Goal: Navigation & Orientation: Go to known website

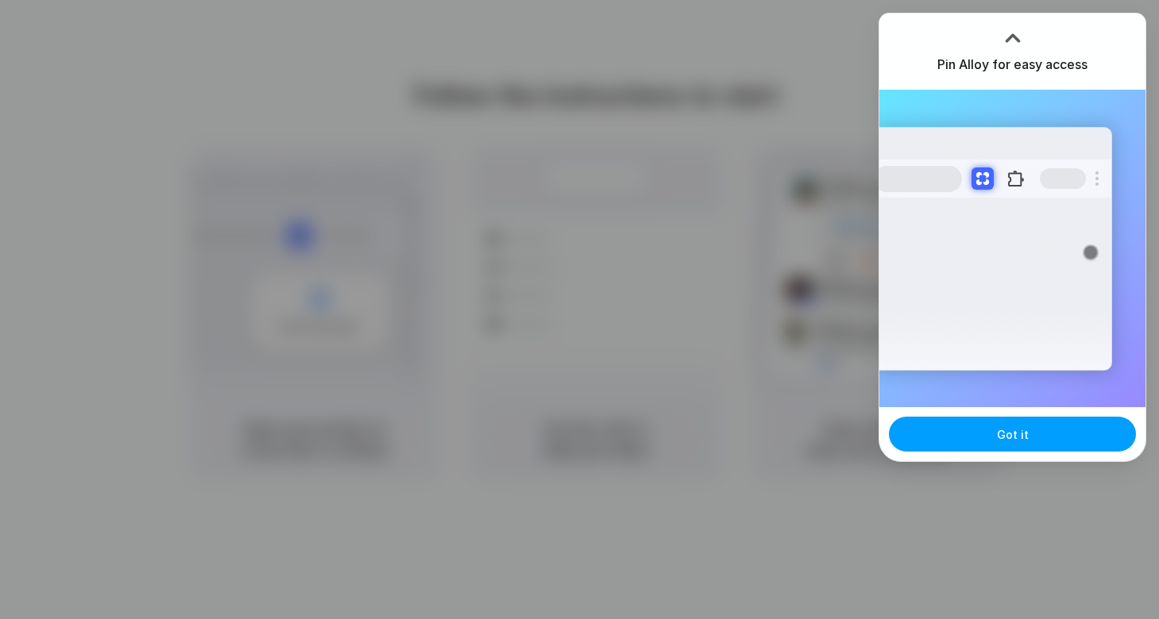
click at [1005, 426] on span "Got it" at bounding box center [1013, 434] width 32 height 17
